Goal: Task Accomplishment & Management: Complete application form

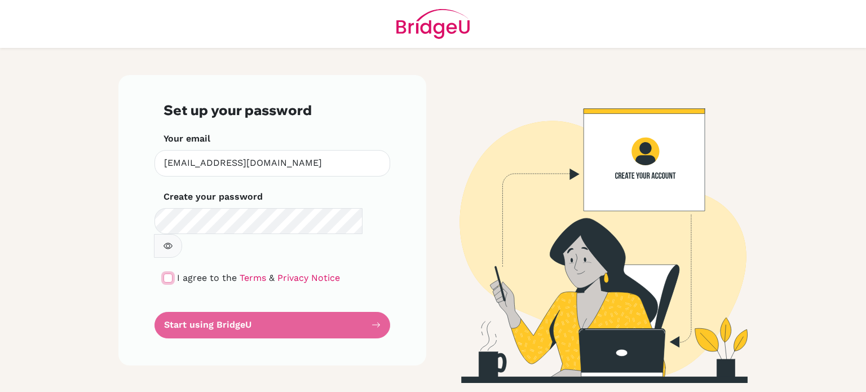
click at [171, 273] on input "checkbox" at bounding box center [168, 277] width 9 height 9
checkbox input "true"
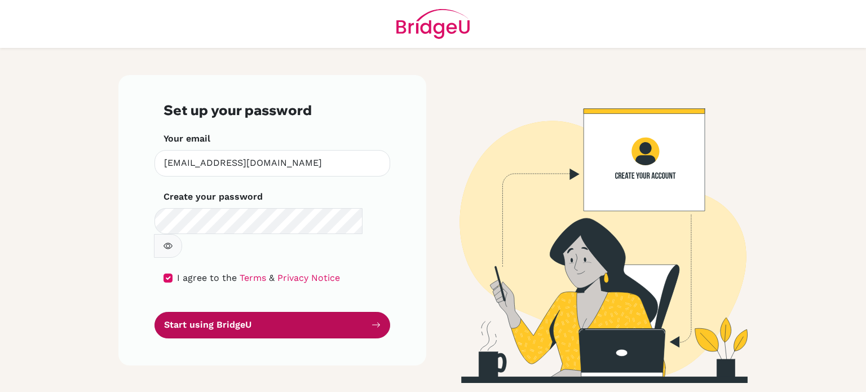
click at [226, 312] on button "Start using BridgeU" at bounding box center [272, 325] width 236 height 26
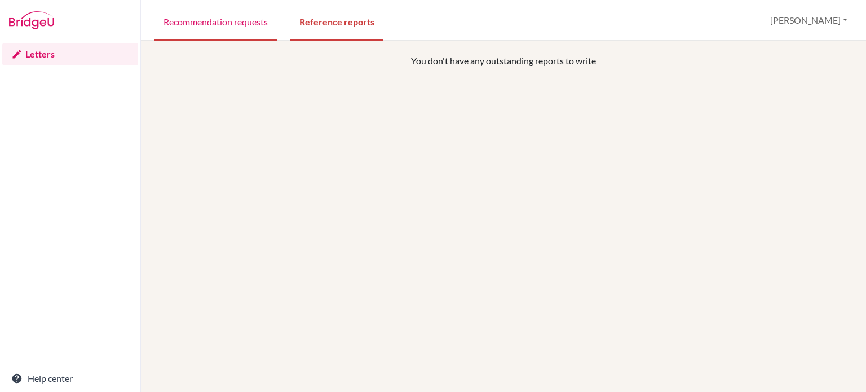
click at [223, 36] on link "Recommendation requests" at bounding box center [215, 21] width 122 height 39
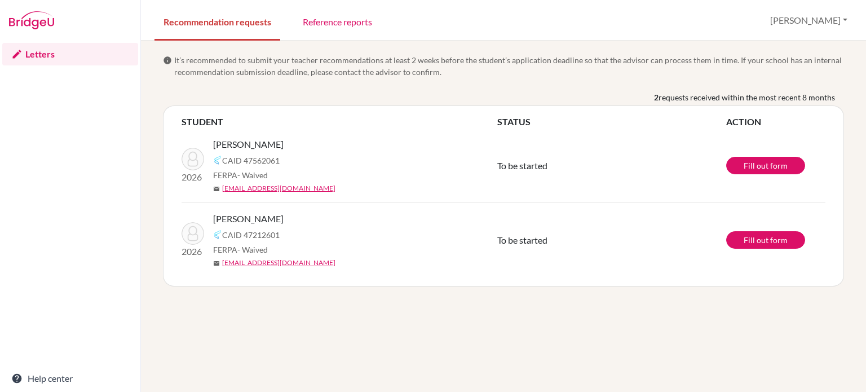
click at [761, 155] on td "Fill out form" at bounding box center [775, 166] width 99 height 74
click at [755, 167] on link "Fill out form" at bounding box center [765, 165] width 79 height 17
